Goal: Information Seeking & Learning: Learn about a topic

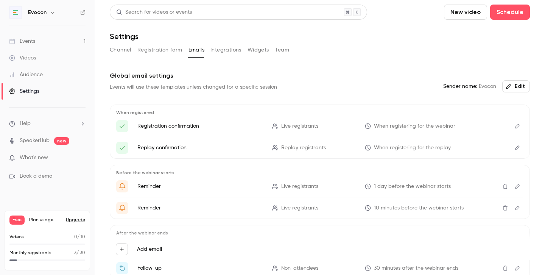
click at [33, 42] on div "Events" at bounding box center [22, 41] width 26 height 8
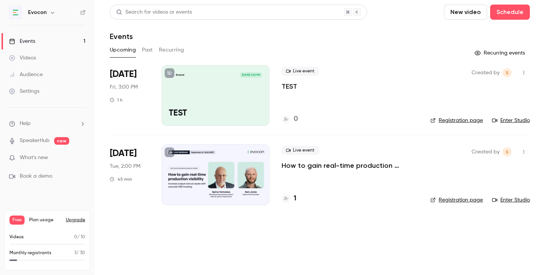
click at [309, 164] on p "How to gain real-time production visibility: increase output and cut waste with…" at bounding box center [350, 165] width 137 height 9
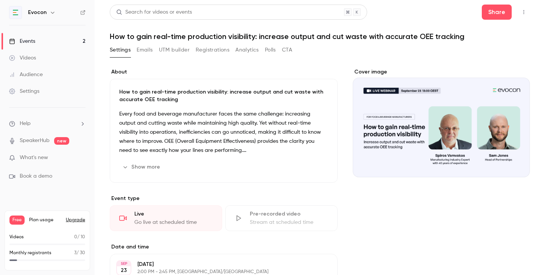
click at [217, 50] on button "Registrations" at bounding box center [213, 50] width 34 height 12
